Goal: Task Accomplishment & Management: Complete application form

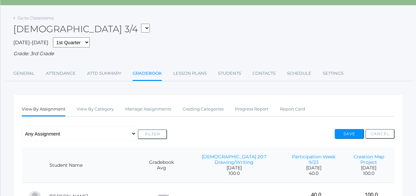
scroll to position [31, 0]
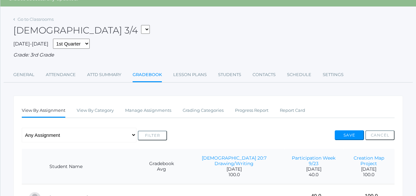
click at [141, 29] on select "03ELEM - Language Arts 3/4 03ELEM - History 3/4 03ELEM - Science 3/4 03ELEM - M…" at bounding box center [145, 29] width 9 height 9
select select "2535"
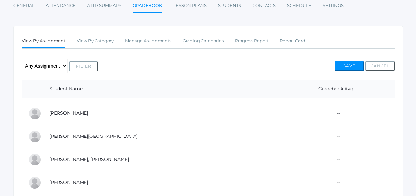
scroll to position [62, 0]
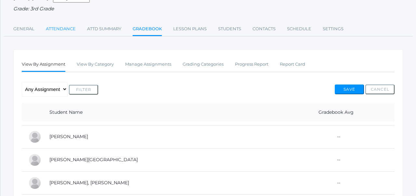
click at [66, 29] on link "Attendance" at bounding box center [61, 28] width 30 height 13
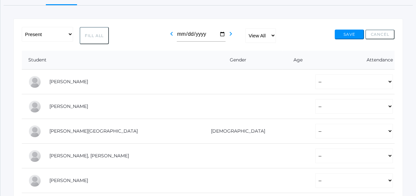
scroll to position [105, 0]
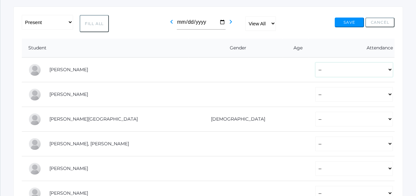
click at [315, 72] on select "-- Present Tardy Excused Tardy Unexcused Absent Excused Absent Unexcused" at bounding box center [354, 69] width 78 height 15
select select "P"
click at [315, 94] on select "-- Present Tardy Excused Tardy Unexcused Absent Excused Absent Unexcused" at bounding box center [354, 94] width 78 height 15
select select "P"
click at [315, 115] on select "-- Present Tardy Excused Tardy Unexcused Absent Excused Absent Unexcused" at bounding box center [354, 119] width 78 height 15
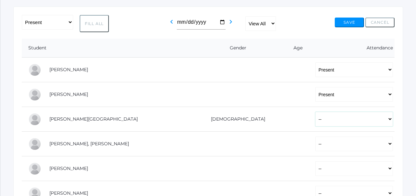
select select "P"
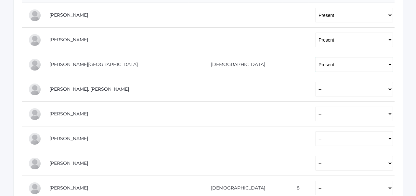
scroll to position [168, 0]
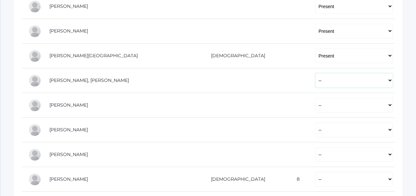
click at [315, 78] on select "-- Present Tardy Excused Tardy Unexcused Absent Excused Absent Unexcused" at bounding box center [354, 80] width 78 height 15
select select "P"
click at [315, 101] on select "-- Present Tardy Excused Tardy Unexcused Absent Excused Absent Unexcused" at bounding box center [354, 105] width 78 height 15
select select "P"
click at [315, 125] on select "-- Present Tardy Excused Tardy Unexcused Absent Excused Absent Unexcused" at bounding box center [354, 130] width 78 height 15
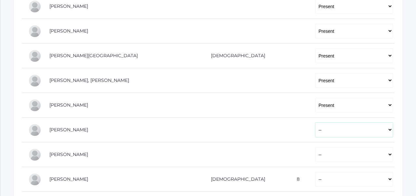
select select "P"
click at [315, 154] on select "-- Present Tardy Excused Tardy Unexcused Absent Excused Absent Unexcused" at bounding box center [354, 154] width 78 height 15
select select "P"
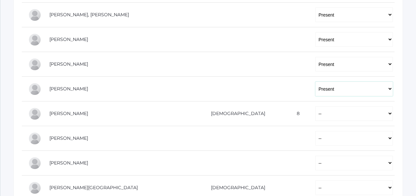
scroll to position [249, 0]
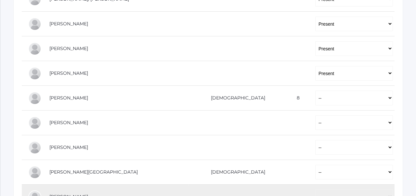
click at [315, 99] on select "-- Present Tardy Excused Tardy Unexcused Absent Excused Absent Unexcused" at bounding box center [354, 98] width 78 height 15
select select "P"
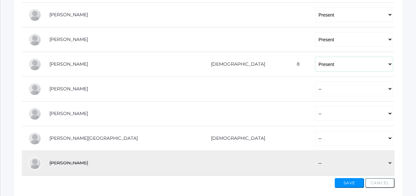
scroll to position [313, 0]
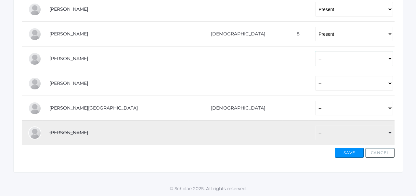
click at [315, 59] on select "-- Present Tardy Excused Tardy Unexcused Absent Excused Absent Unexcused" at bounding box center [354, 58] width 78 height 15
select select "P"
click at [309, 75] on td "-- Present Tardy Excused Tardy Unexcused Absent Excused Absent Unexcused" at bounding box center [352, 83] width 86 height 25
click at [315, 81] on select "-- Present Tardy Excused Tardy Unexcused Absent Excused Absent Unexcused" at bounding box center [354, 83] width 78 height 15
select select "P"
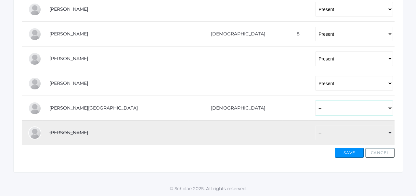
click at [315, 109] on select "-- Present Tardy Excused Tardy Unexcused Absent Excused Absent Unexcused" at bounding box center [354, 108] width 78 height 15
select select "P"
click at [350, 156] on button "Save" at bounding box center [349, 153] width 29 height 10
